Goal: Navigation & Orientation: Find specific page/section

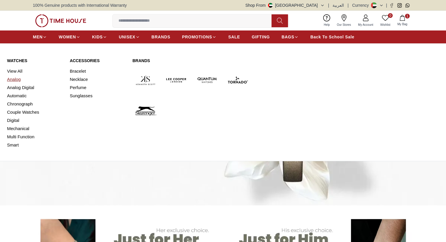
click at [14, 79] on link "Analog" at bounding box center [35, 79] width 56 height 8
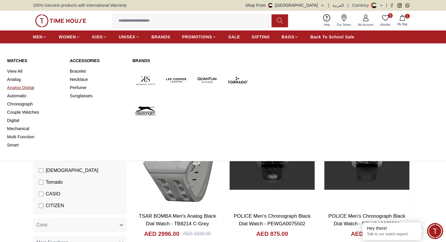
click at [21, 87] on link "Analog Digital" at bounding box center [35, 88] width 56 height 8
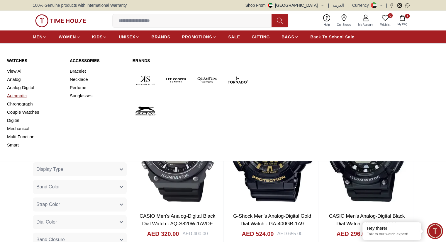
click at [21, 94] on link "Automatic" at bounding box center [35, 96] width 56 height 8
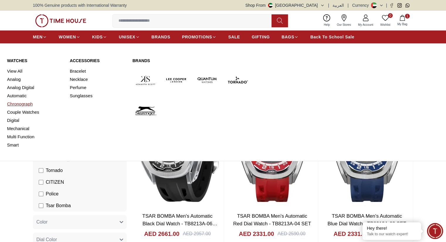
click at [21, 103] on link "Chronograph" at bounding box center [35, 104] width 56 height 8
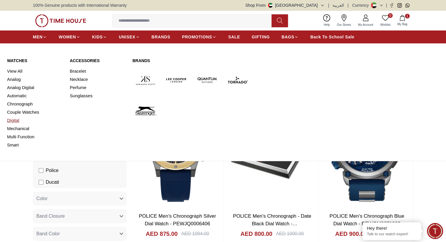
click at [16, 122] on link "Digital" at bounding box center [35, 120] width 56 height 8
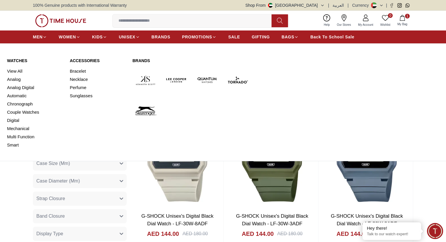
click at [22, 127] on link "Mechanical" at bounding box center [35, 129] width 56 height 8
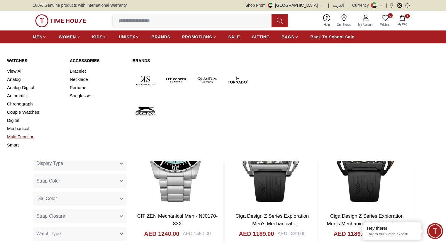
click at [31, 136] on link "Multi Function" at bounding box center [35, 137] width 56 height 8
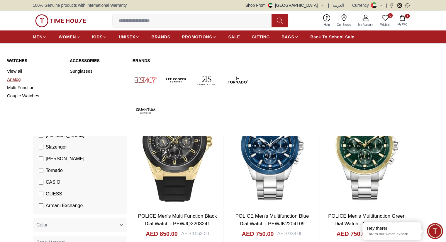
click at [18, 79] on link "Analog" at bounding box center [35, 79] width 56 height 8
